Goal: Task Accomplishment & Management: Manage account settings

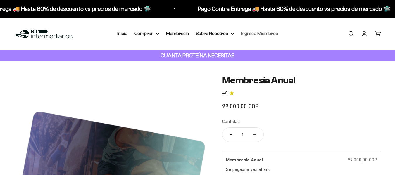
click at [269, 35] on link "Ingreso Miembros" at bounding box center [259, 33] width 37 height 5
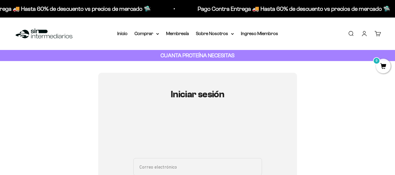
type input "[EMAIL_ADDRESS][DOMAIN_NAME]"
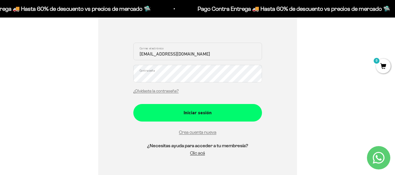
scroll to position [119, 0]
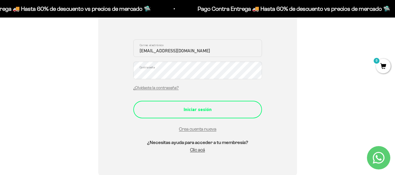
click at [201, 110] on div "Iniciar sesión" at bounding box center [197, 110] width 105 height 8
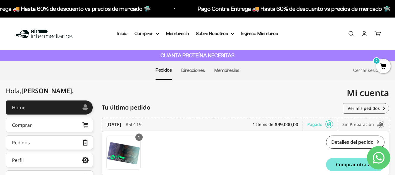
click at [367, 34] on link "Cuenta" at bounding box center [364, 33] width 6 height 6
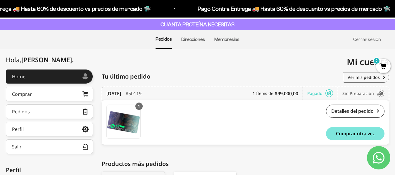
scroll to position [29, 0]
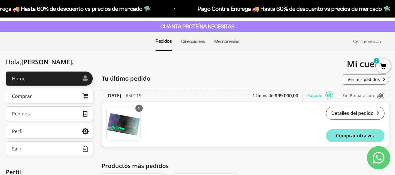
click at [35, 151] on button "Salir" at bounding box center [49, 148] width 87 height 15
